Goal: Task Accomplishment & Management: Manage account settings

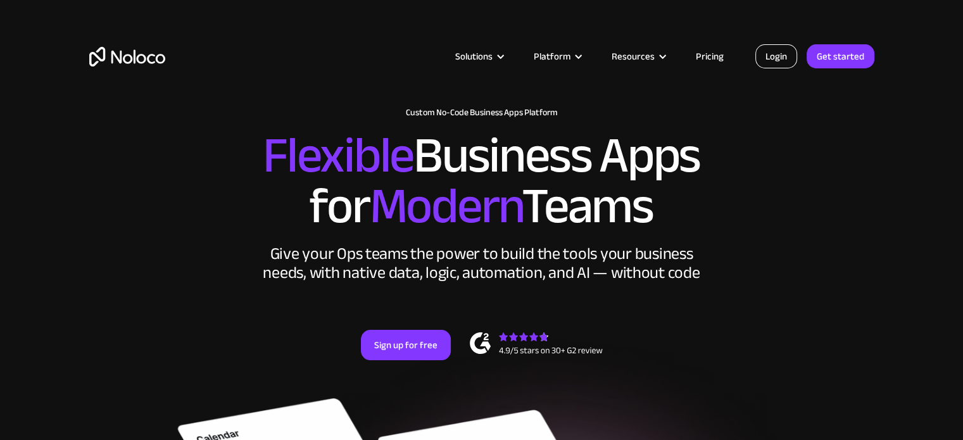
click at [775, 58] on link "Login" at bounding box center [776, 56] width 42 height 24
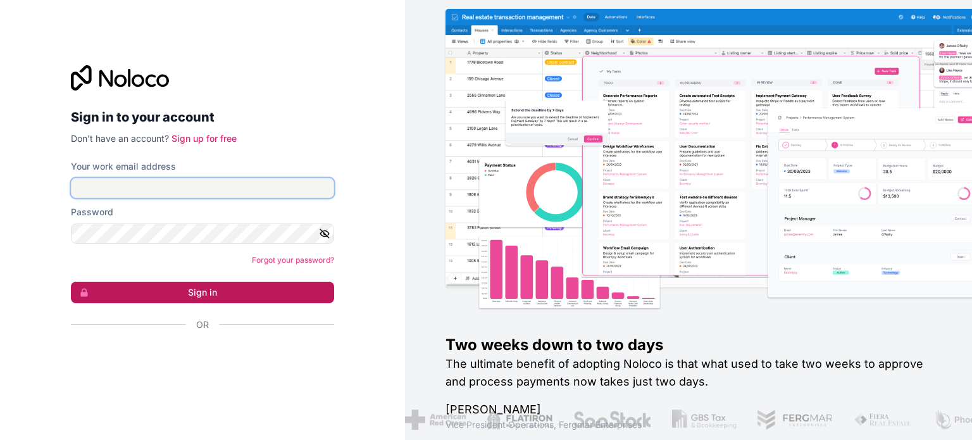
type input "tomerb@flybiz.co.il"
click at [203, 292] on button "Sign in" at bounding box center [202, 293] width 263 height 22
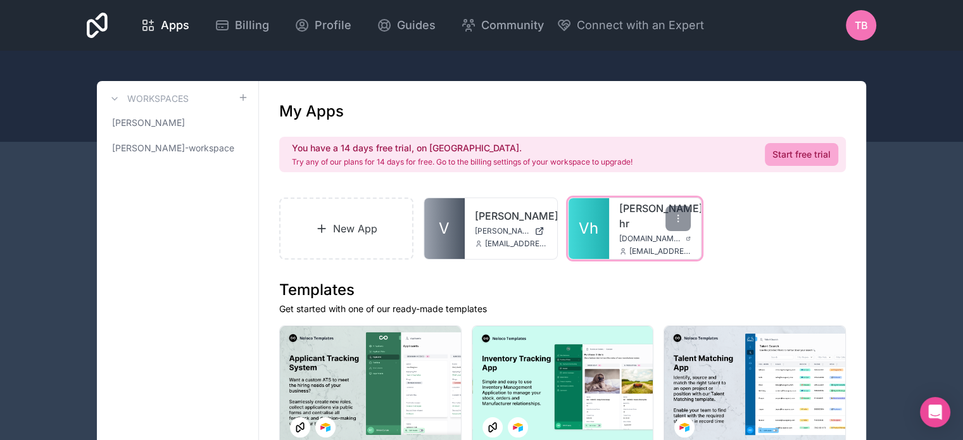
click at [600, 218] on link "Vh" at bounding box center [589, 228] width 41 height 61
